Goal: Task Accomplishment & Management: Use online tool/utility

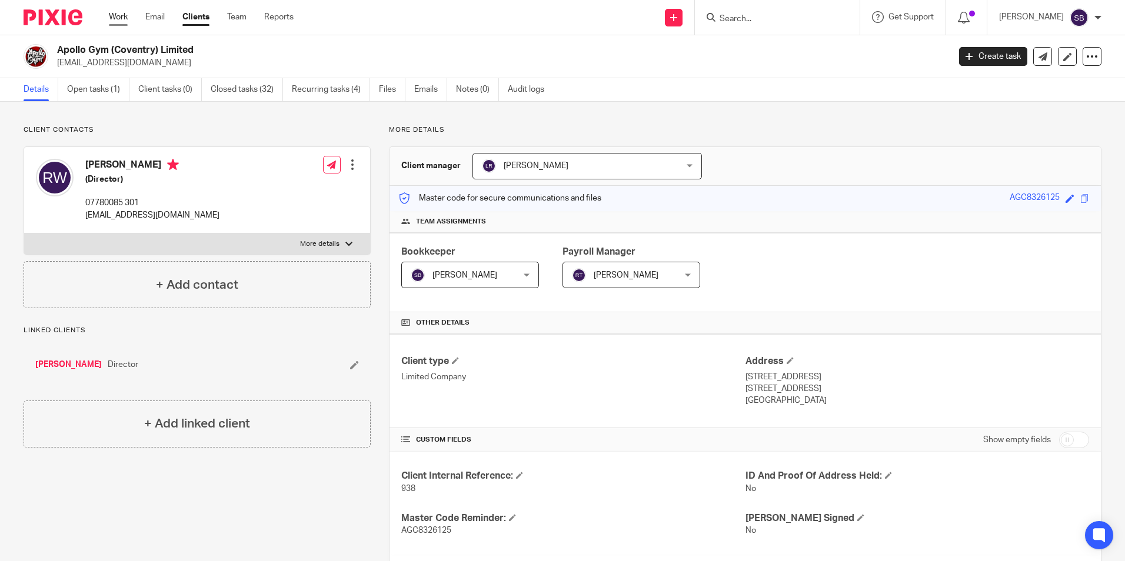
click at [122, 14] on link "Work" at bounding box center [118, 17] width 19 height 12
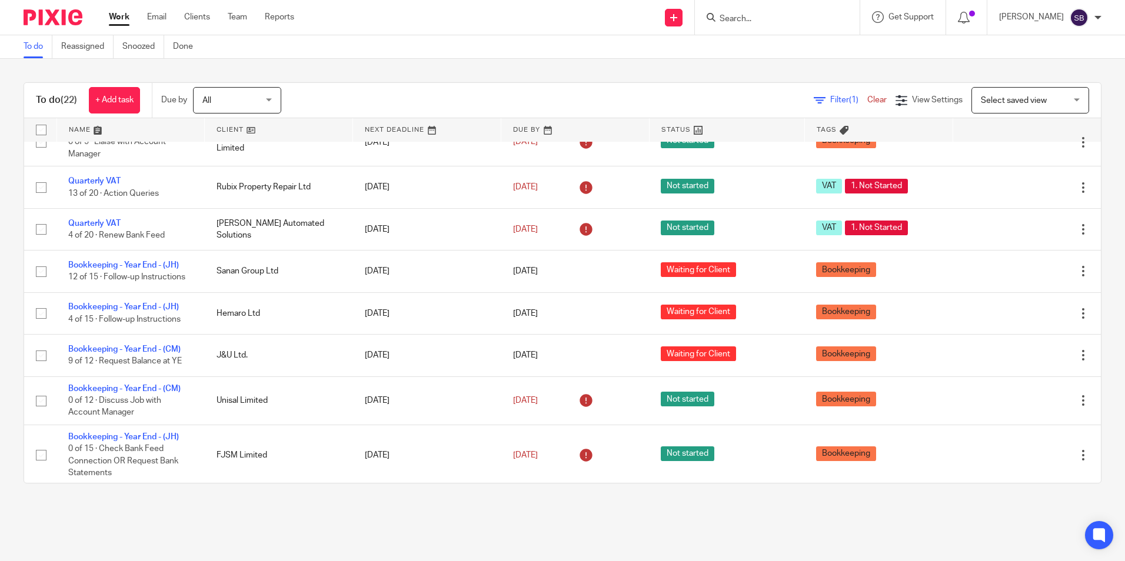
scroll to position [692, 0]
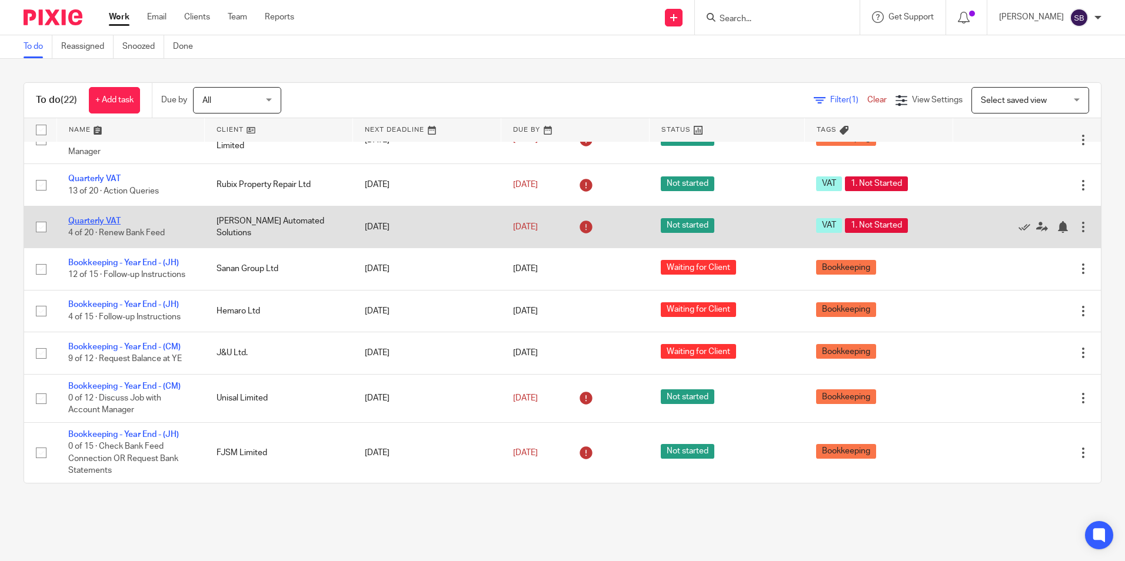
click at [105, 224] on link "Quarterly VAT" at bounding box center [94, 221] width 52 height 8
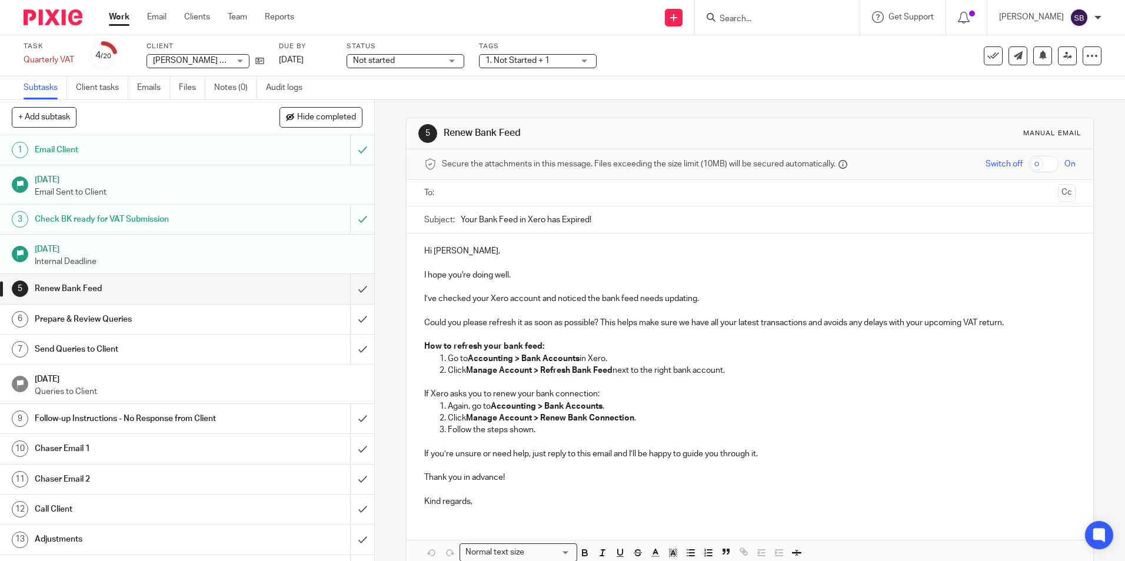
click at [176, 217] on h1 "Check BK ready for VAT Submission" at bounding box center [136, 220] width 202 height 18
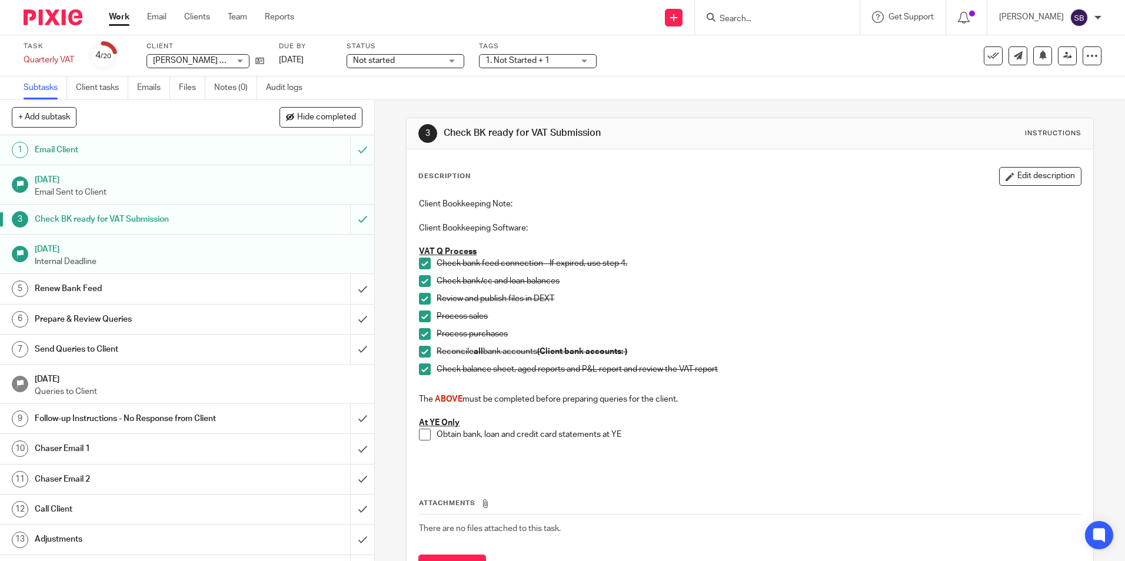
click at [114, 18] on link "Work" at bounding box center [119, 17] width 21 height 12
